Goal: Information Seeking & Learning: Understand process/instructions

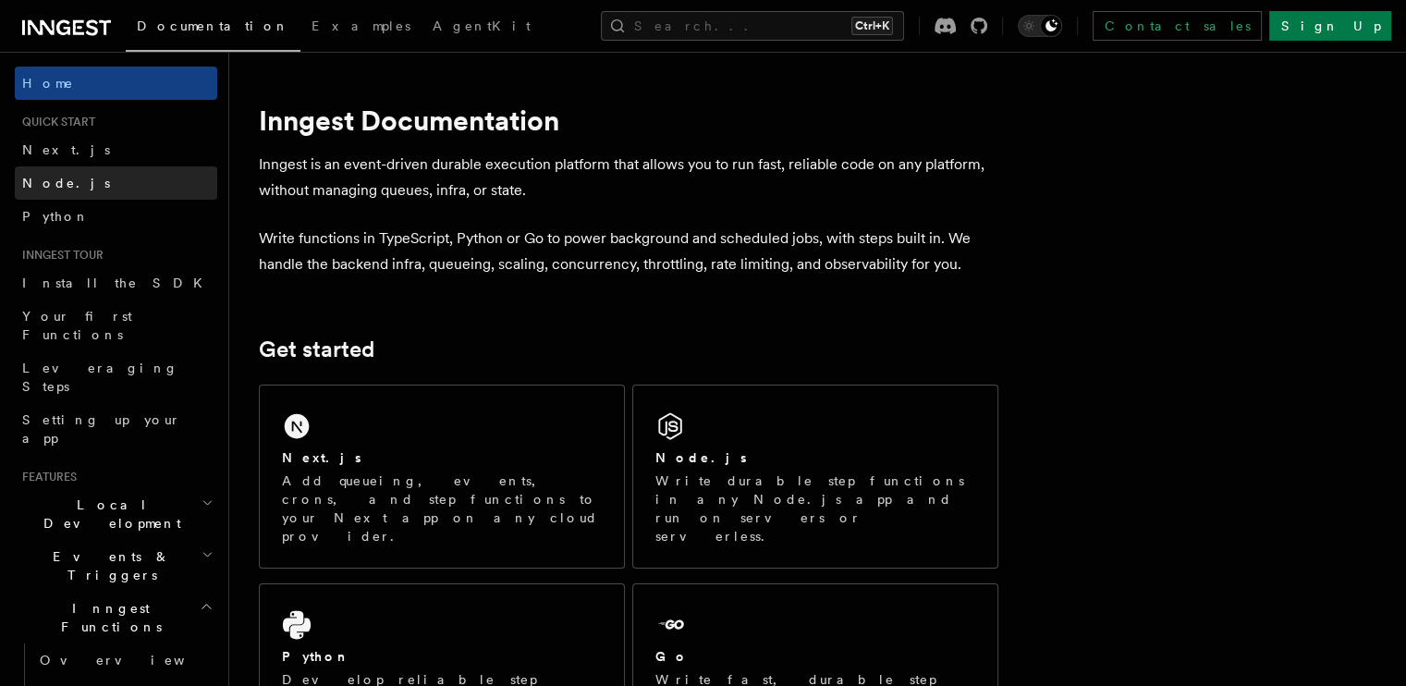
click at [118, 177] on link "Node.js" at bounding box center [116, 182] width 202 height 33
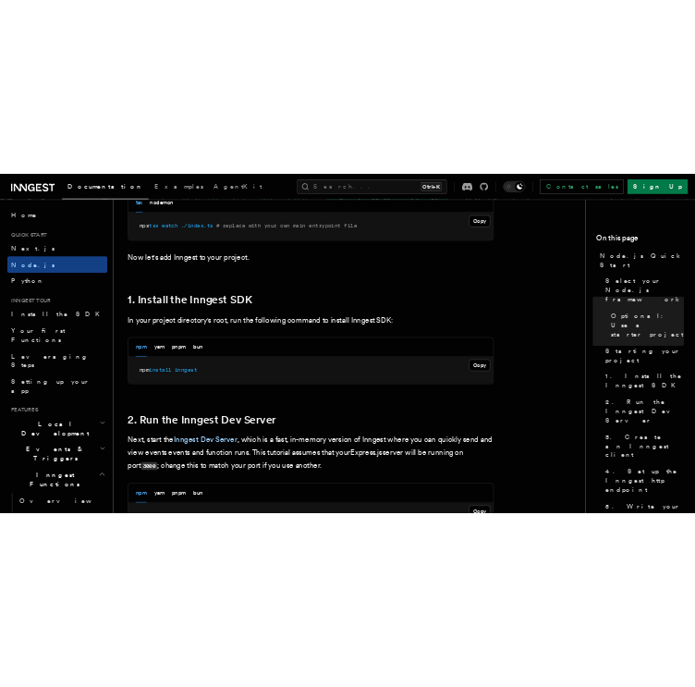
scroll to position [1032, 0]
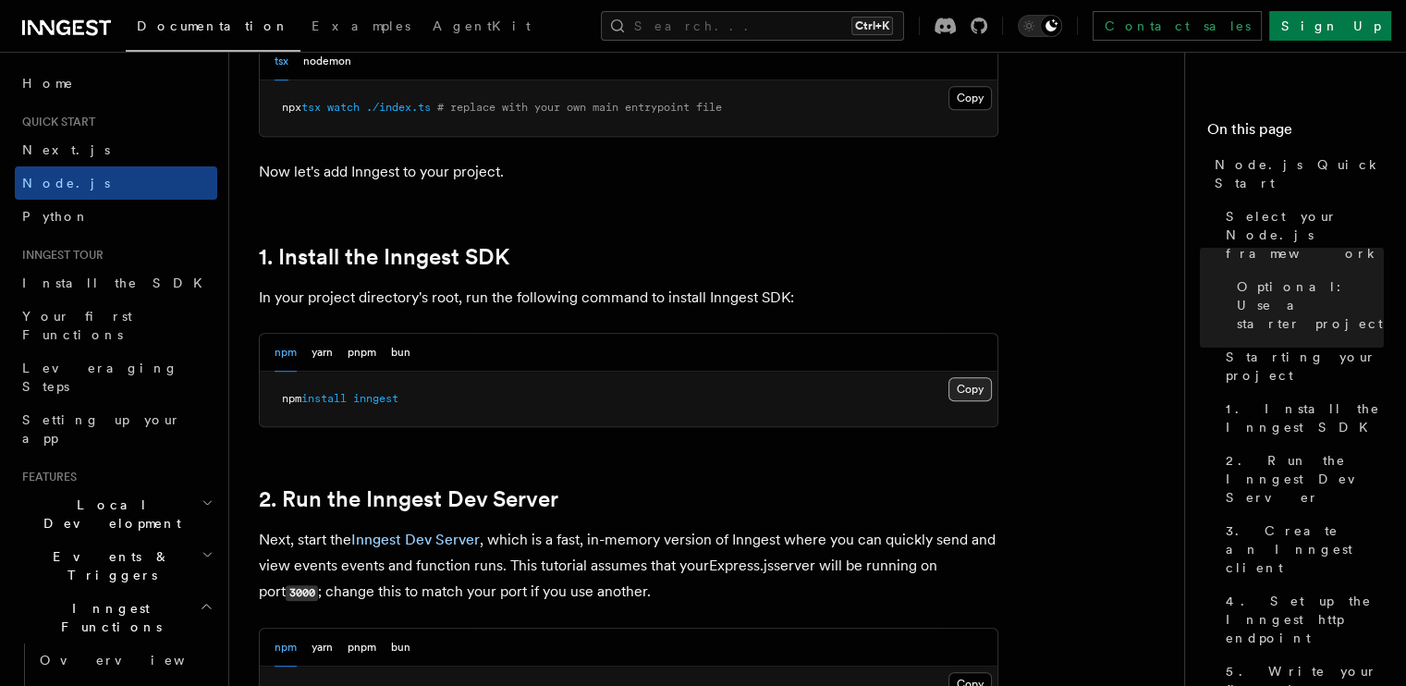
click at [948, 381] on button "Copy Copied" at bounding box center [969, 389] width 43 height 24
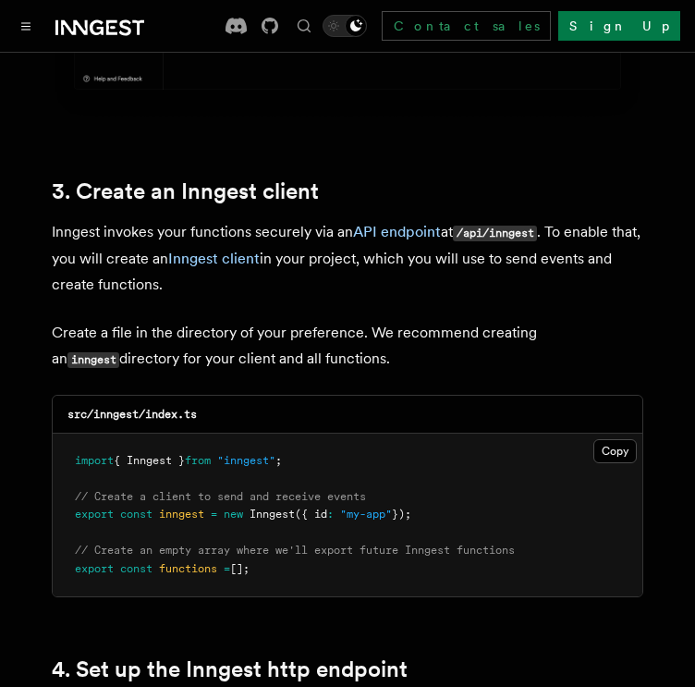
scroll to position [2402, 0]
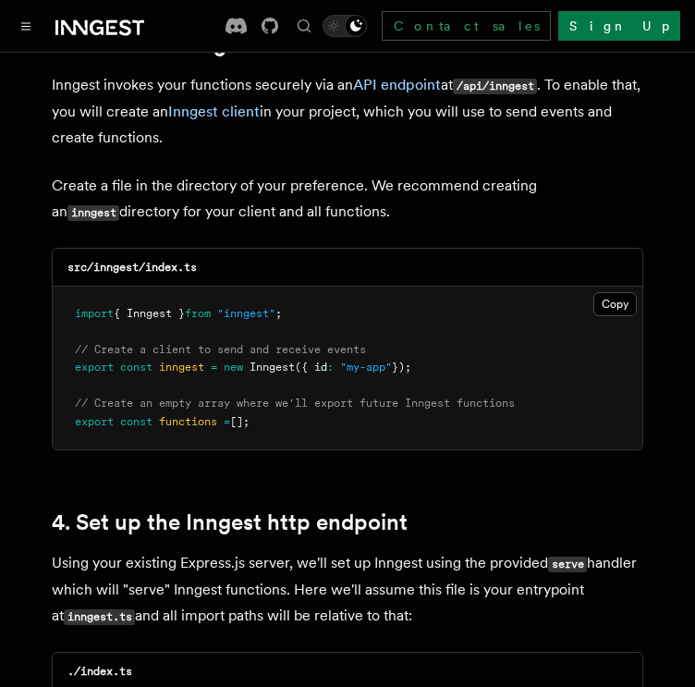
drag, startPoint x: 73, startPoint y: 290, endPoint x: 447, endPoint y: 340, distance: 377.7
click at [447, 340] on pre "import { Inngest } from "inngest" ; // Create a client to send and receive even…" at bounding box center [348, 369] width 590 height 164
copy code "import { Inngest } from "inngest" ; // Create a client to send and receive even…"
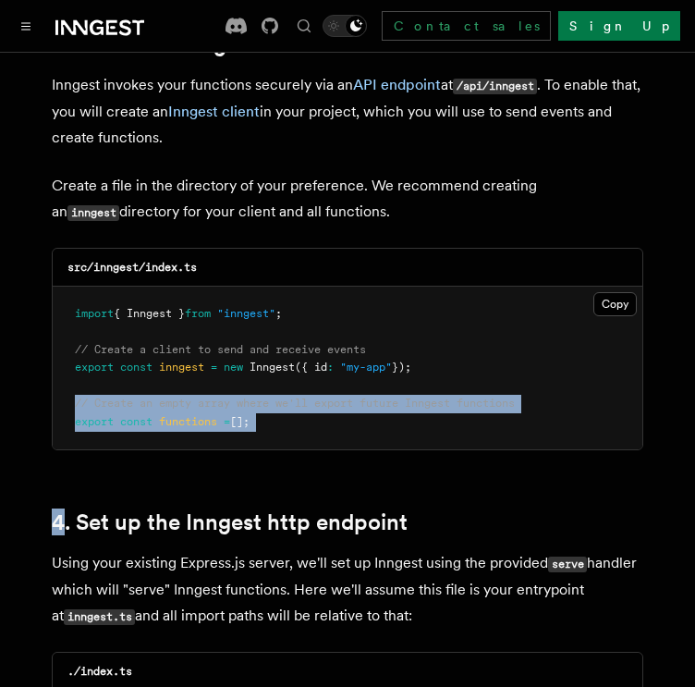
drag, startPoint x: 61, startPoint y: 446, endPoint x: 70, endPoint y: 383, distance: 63.5
click at [70, 383] on pre "import { Inngest } from "inngest" ; // Create a client to send and receive even…" at bounding box center [348, 369] width 590 height 164
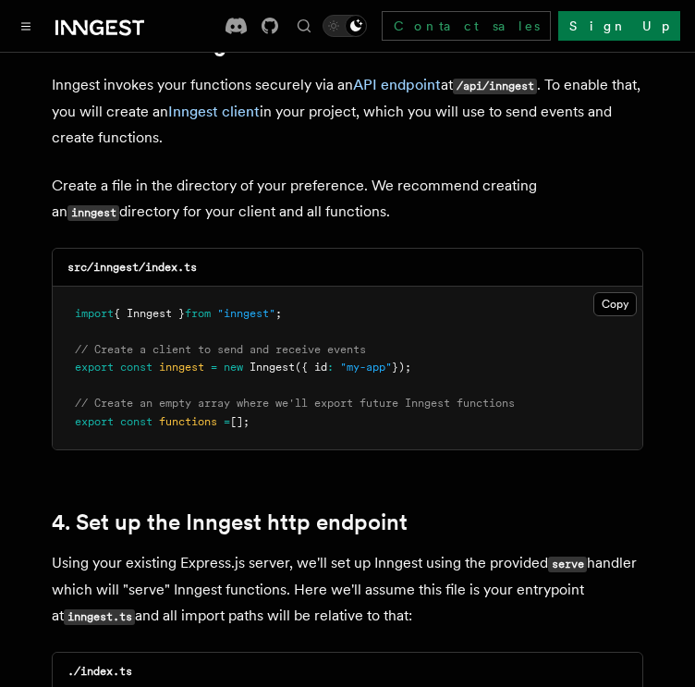
drag, startPoint x: 73, startPoint y: 380, endPoint x: 302, endPoint y: 402, distance: 230.3
click at [302, 402] on pre "import { Inngest } from "inngest" ; // Create a client to send and receive even…" at bounding box center [348, 369] width 590 height 164
copy code "// Create an empty array where we'll export future Inngest functions export con…"
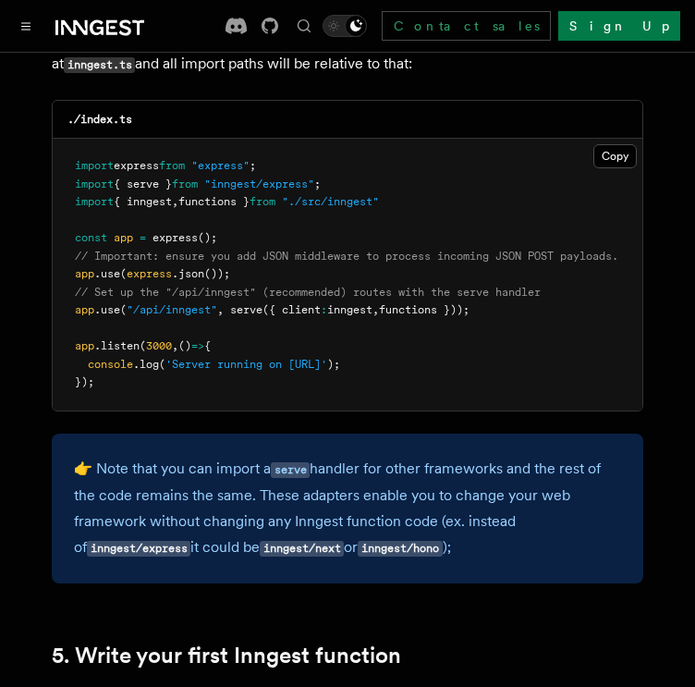
scroll to position [2953, 0]
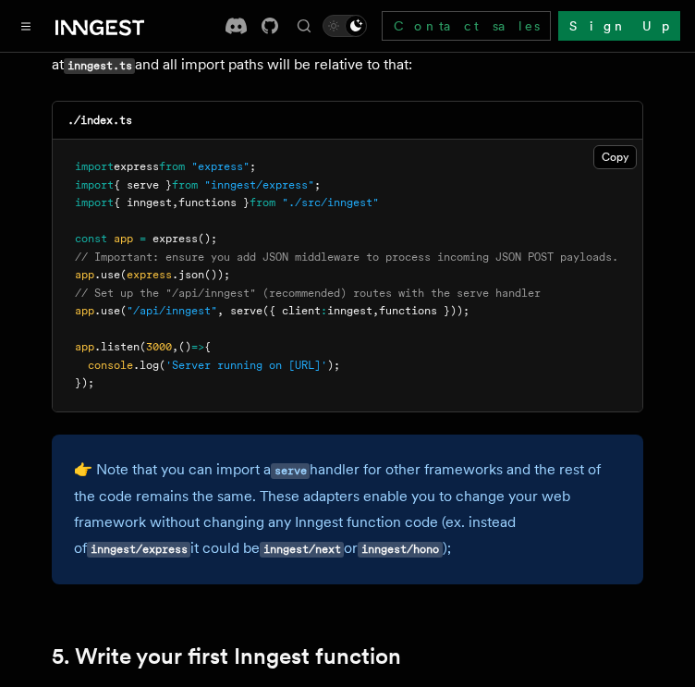
drag, startPoint x: 505, startPoint y: 282, endPoint x: 71, endPoint y: 292, distance: 433.6
click at [71, 292] on pre "import express from "express" ; import { serve } from "inngest/express" ; impor…" at bounding box center [348, 276] width 590 height 272
copy span "app .use ( "/api/inngest" , serve ({ client : inngest , functions }));"
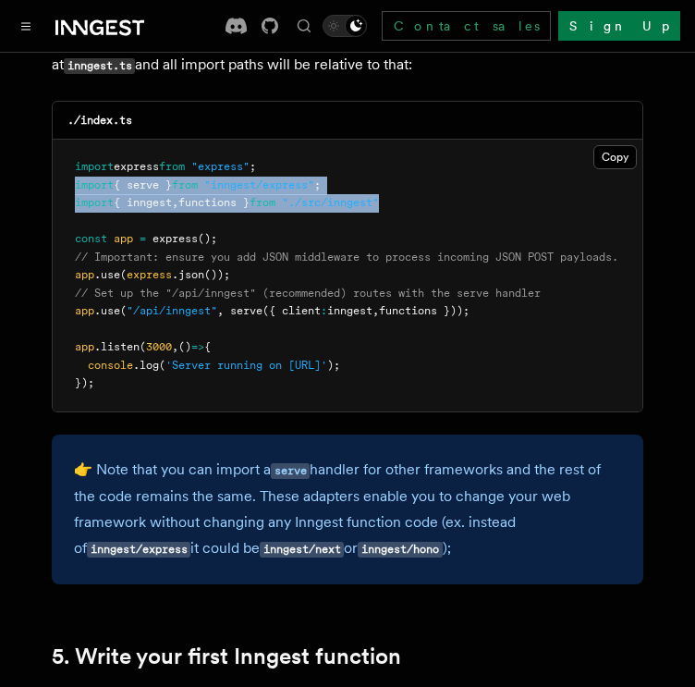
drag, startPoint x: 75, startPoint y: 165, endPoint x: 428, endPoint y: 180, distance: 353.4
click at [428, 180] on pre "import express from "express" ; import { serve } from "inngest/express" ; impor…" at bounding box center [348, 276] width 590 height 272
copy code "import { serve } from "inngest/express" ; import { inngest , functions } from "…"
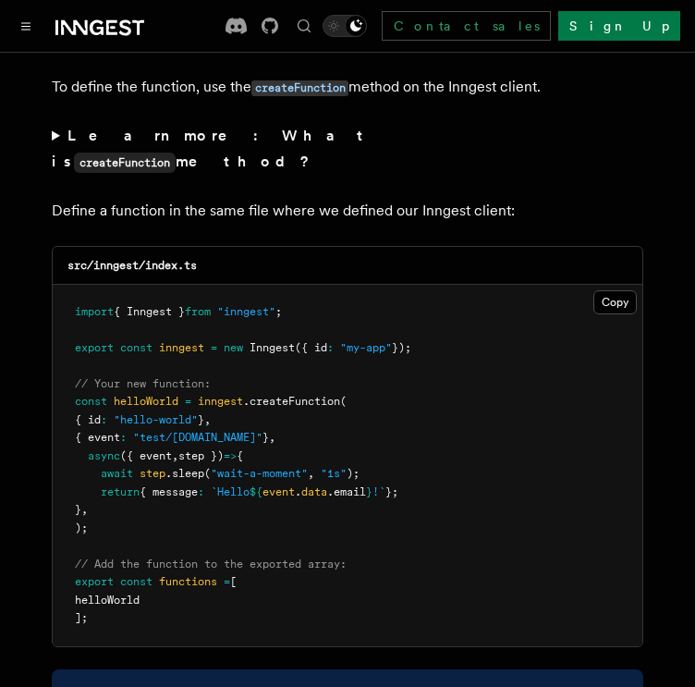
scroll to position [3668, 0]
